Goal: Task Accomplishment & Management: Manage account settings

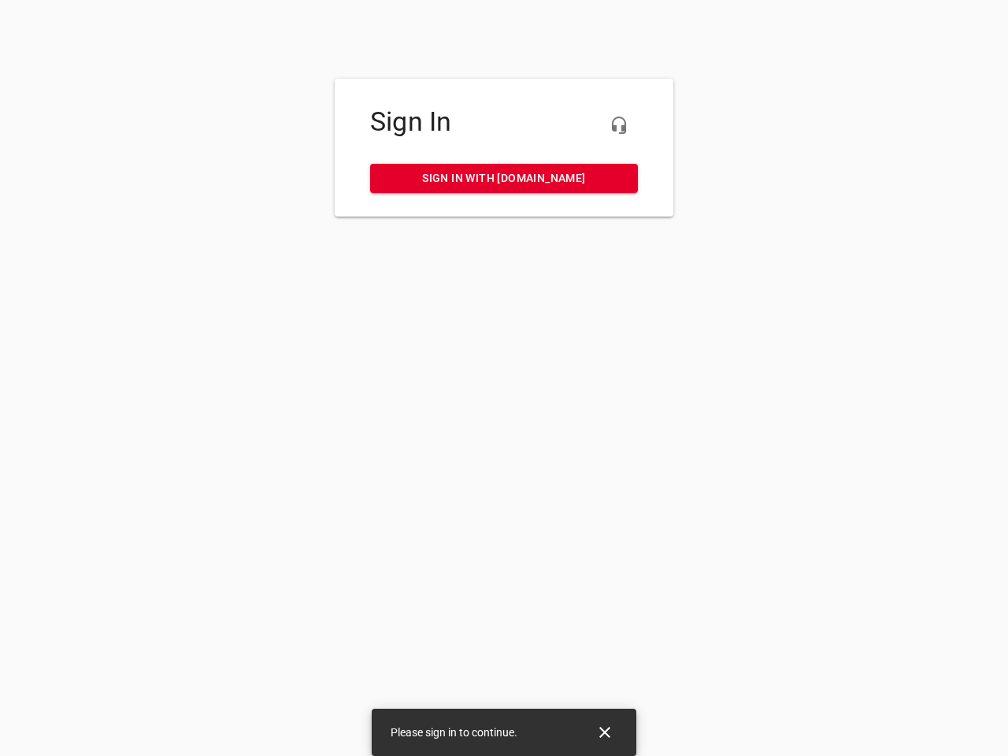
click at [619, 125] on icon "button" at bounding box center [618, 125] width 19 height 19
click at [605, 732] on icon "Close" at bounding box center [604, 732] width 11 height 11
click at [619, 125] on icon "button" at bounding box center [618, 125] width 19 height 19
click at [605, 732] on icon "Close" at bounding box center [604, 732] width 11 height 11
